Goal: Task Accomplishment & Management: Use online tool/utility

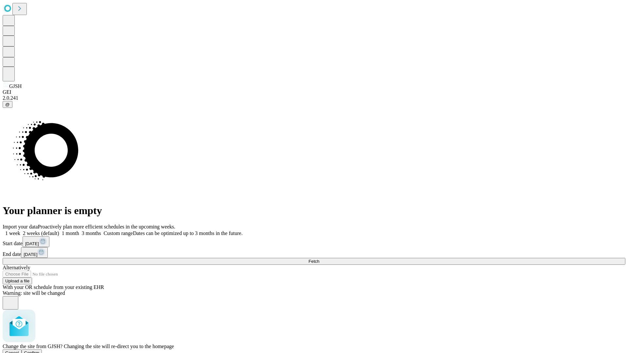
click at [40, 350] on span "Confirm" at bounding box center [31, 352] width 15 height 5
click at [20, 230] on label "1 week" at bounding box center [12, 233] width 18 height 6
click at [319, 259] on span "Fetch" at bounding box center [313, 261] width 11 height 5
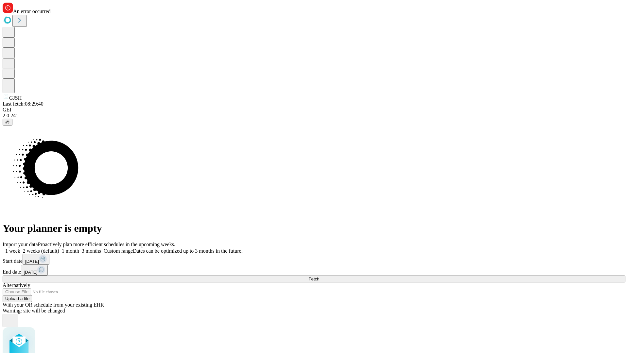
click at [20, 248] on label "1 week" at bounding box center [12, 251] width 18 height 6
click at [319, 277] on span "Fetch" at bounding box center [313, 279] width 11 height 5
click at [20, 248] on label "1 week" at bounding box center [12, 251] width 18 height 6
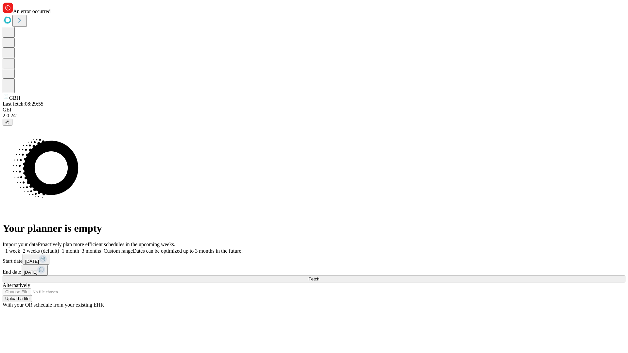
click at [319, 277] on span "Fetch" at bounding box center [313, 279] width 11 height 5
click at [20, 248] on label "1 week" at bounding box center [12, 251] width 18 height 6
click at [319, 277] on span "Fetch" at bounding box center [313, 279] width 11 height 5
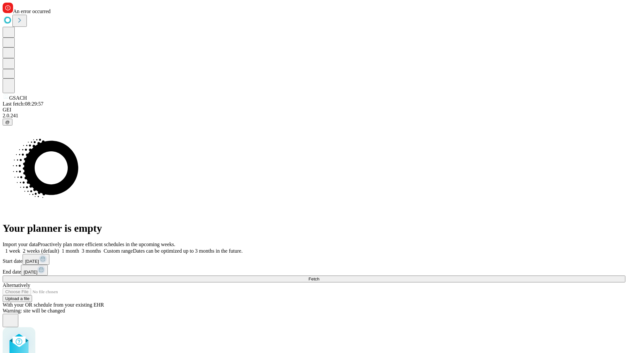
click at [20, 248] on label "1 week" at bounding box center [12, 251] width 18 height 6
click at [319, 277] on span "Fetch" at bounding box center [313, 279] width 11 height 5
click at [20, 248] on label "1 week" at bounding box center [12, 251] width 18 height 6
click at [319, 277] on span "Fetch" at bounding box center [313, 279] width 11 height 5
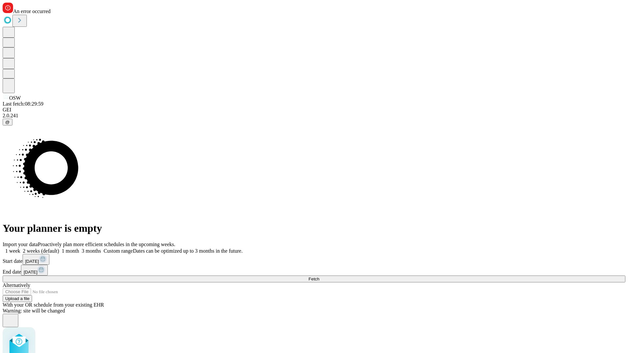
click at [20, 248] on label "1 week" at bounding box center [12, 251] width 18 height 6
click at [319, 277] on span "Fetch" at bounding box center [313, 279] width 11 height 5
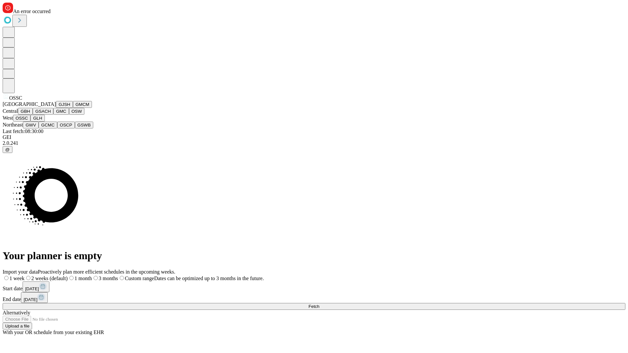
click at [44, 122] on button "GLH" at bounding box center [37, 118] width 14 height 7
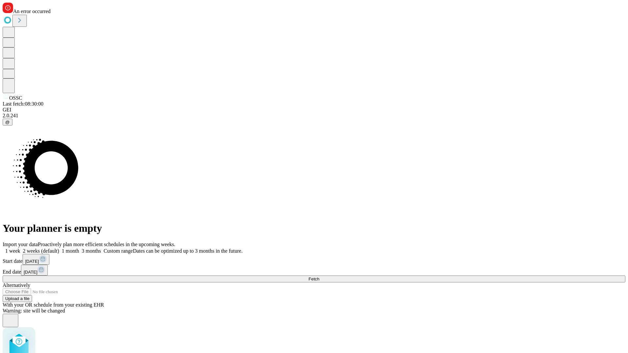
click at [20, 248] on label "1 week" at bounding box center [12, 251] width 18 height 6
click at [319, 277] on span "Fetch" at bounding box center [313, 279] width 11 height 5
click at [20, 248] on label "1 week" at bounding box center [12, 251] width 18 height 6
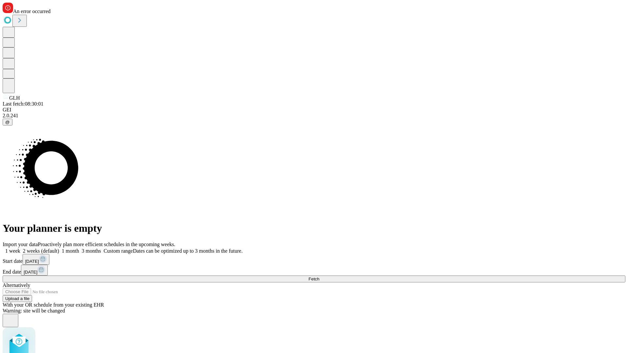
click at [319, 277] on span "Fetch" at bounding box center [313, 279] width 11 height 5
click at [20, 248] on label "1 week" at bounding box center [12, 251] width 18 height 6
